Goal: Understand process/instructions: Learn how to perform a task or action

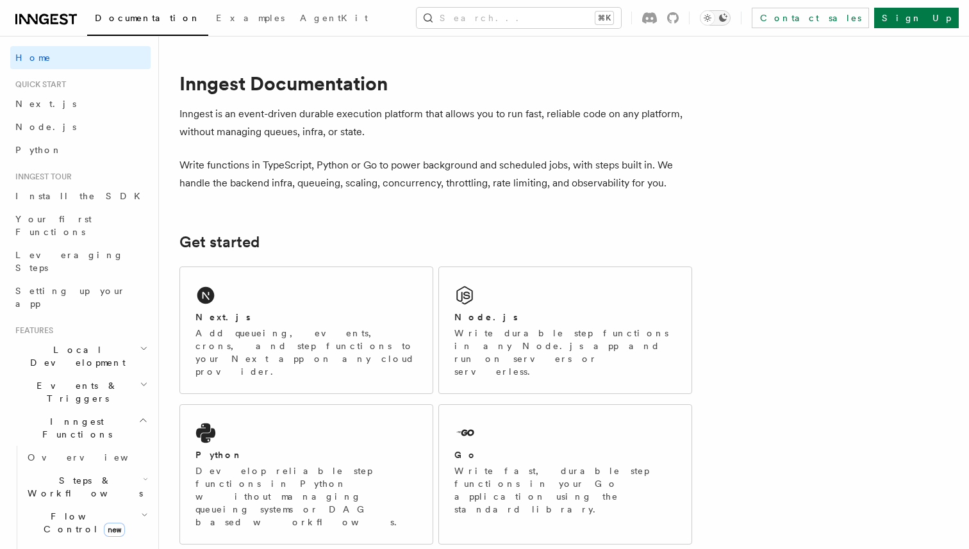
click at [731, 16] on button "Toggle dark mode" at bounding box center [715, 17] width 31 height 15
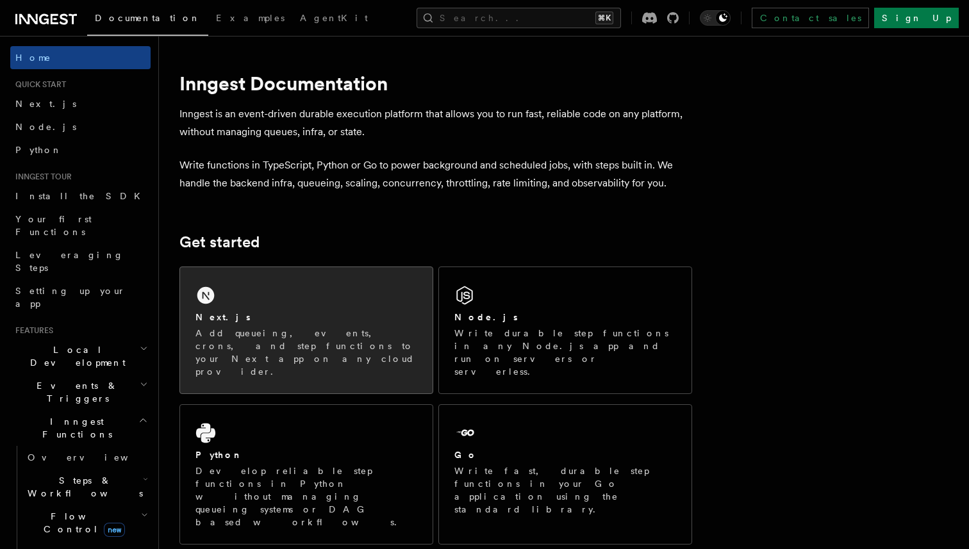
click at [275, 285] on div "Next.js Add queueing, events, crons, and step functions to your Next app on any…" at bounding box center [306, 330] width 253 height 126
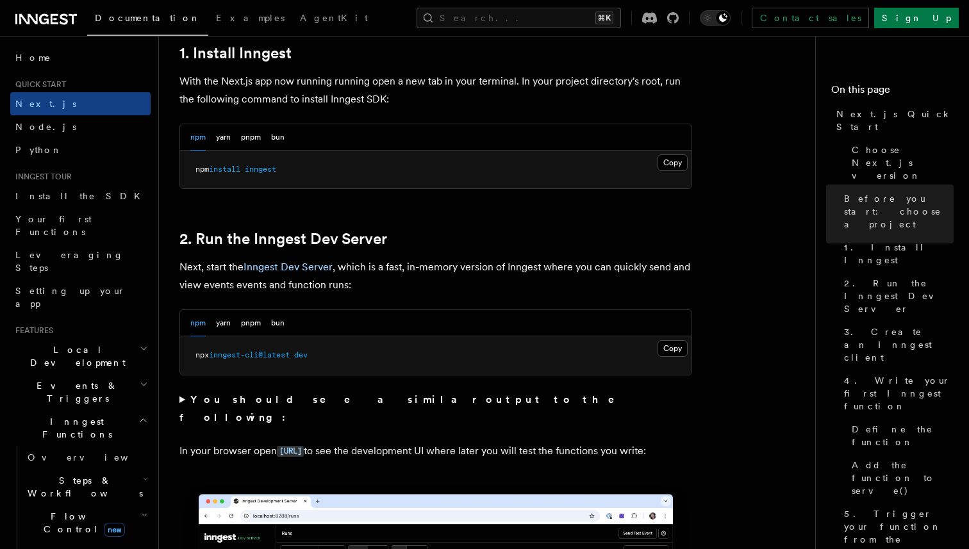
scroll to position [717, 0]
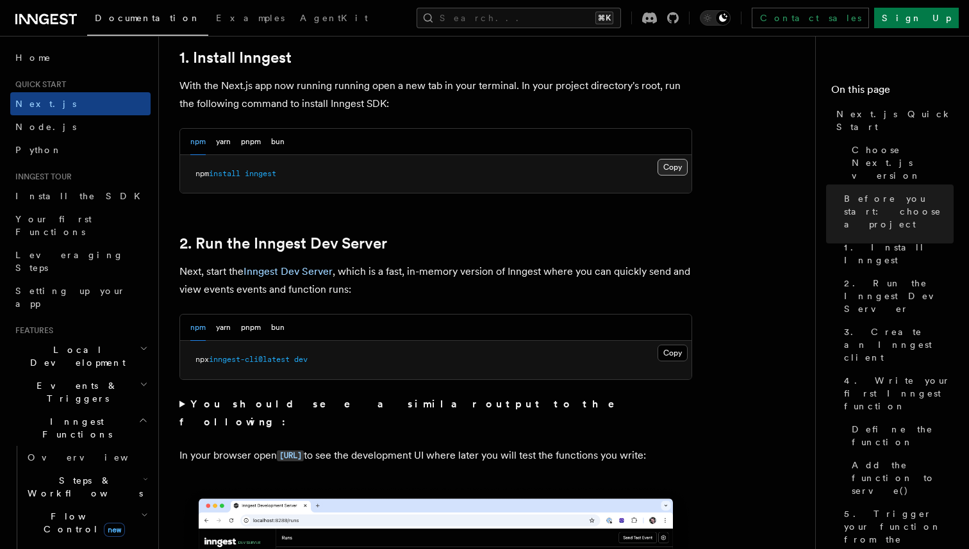
click at [670, 163] on button "Copy Copied" at bounding box center [673, 167] width 30 height 17
click at [674, 351] on button "Copy Copied" at bounding box center [673, 353] width 30 height 17
